Goal: Information Seeking & Learning: Learn about a topic

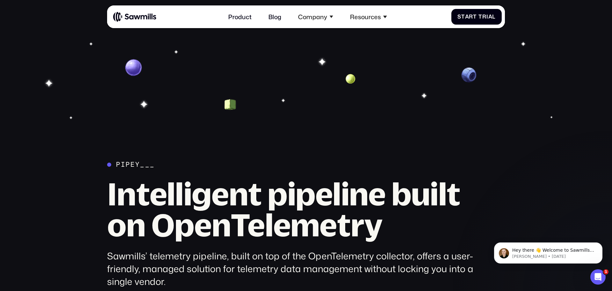
scroll to position [2064, 0]
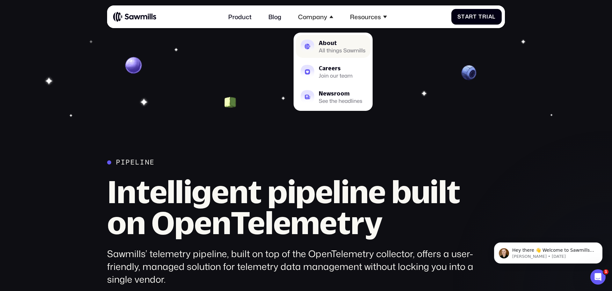
click at [324, 49] on div "All things Sawmills" at bounding box center [342, 50] width 47 height 5
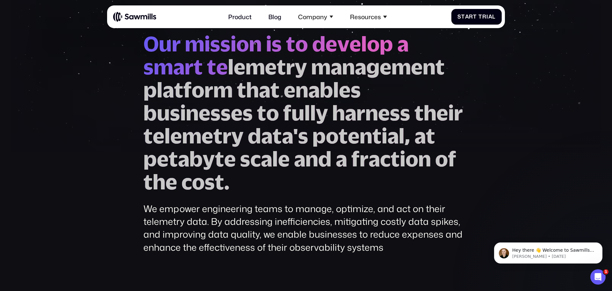
click at [476, 116] on div "O u r m i s s i o n i s t o d e v e l o p a s m a r t t e l e m e t r y m a n a…" at bounding box center [306, 200] width 398 height 336
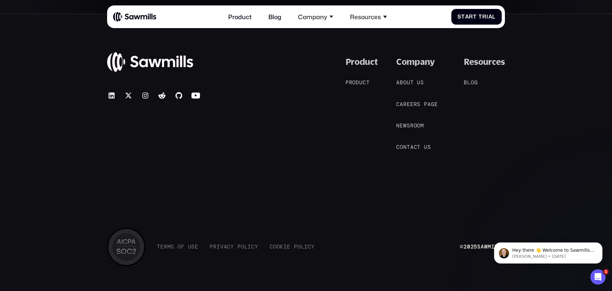
scroll to position [1477, 0]
click at [470, 84] on span "l" at bounding box center [470, 81] width 4 height 6
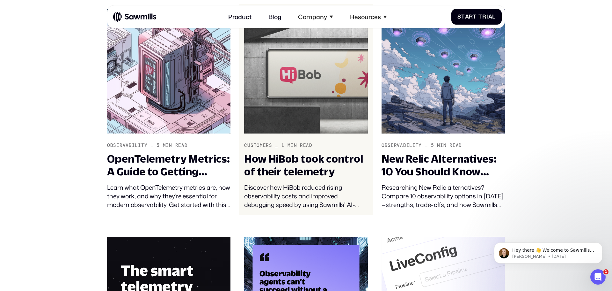
click at [319, 88] on img at bounding box center [305, 71] width 123 height 124
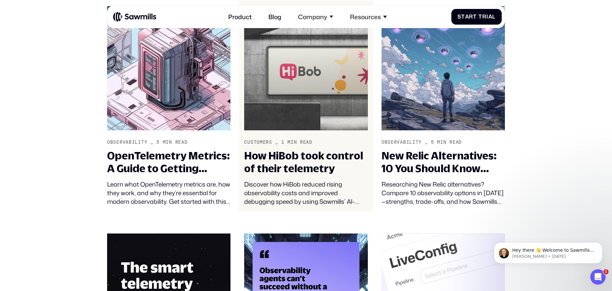
scroll to position [336, 0]
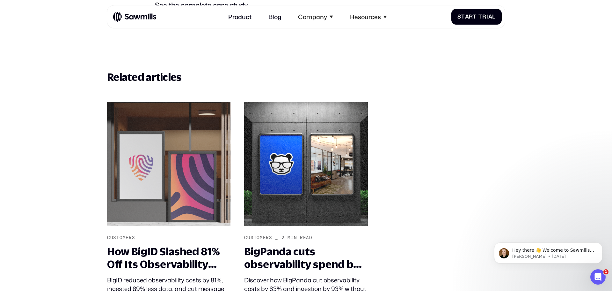
scroll to position [641, 0]
